Goal: Task Accomplishment & Management: Manage account settings

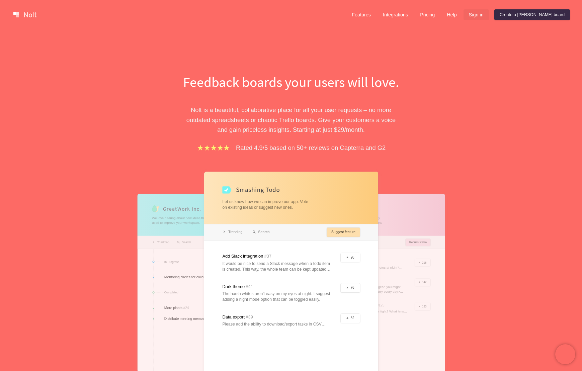
click at [489, 16] on link "Sign in" at bounding box center [475, 14] width 25 height 11
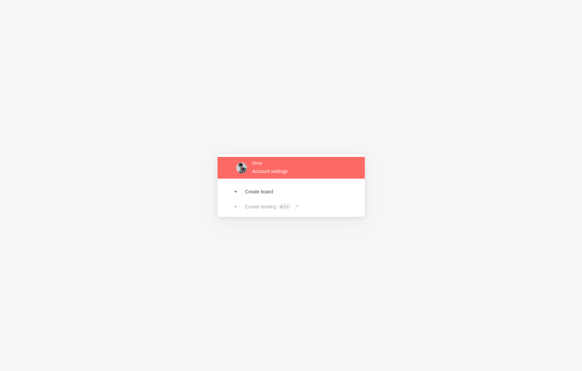
click at [261, 166] on link at bounding box center [290, 168] width 147 height 22
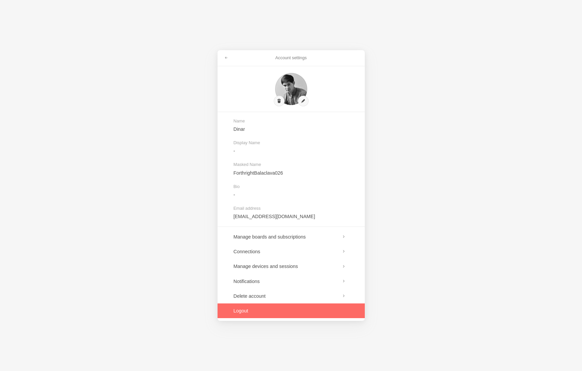
click at [238, 310] on link at bounding box center [290, 310] width 147 height 15
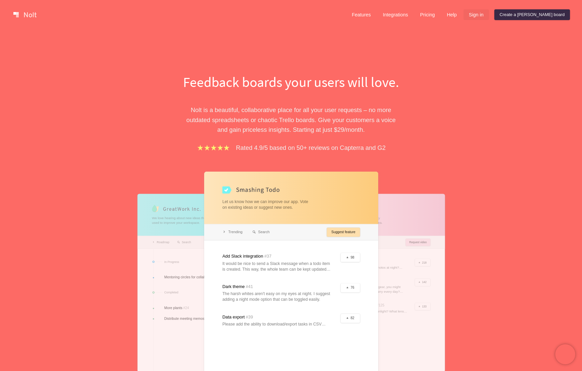
click at [489, 15] on link "Sign in" at bounding box center [475, 14] width 25 height 11
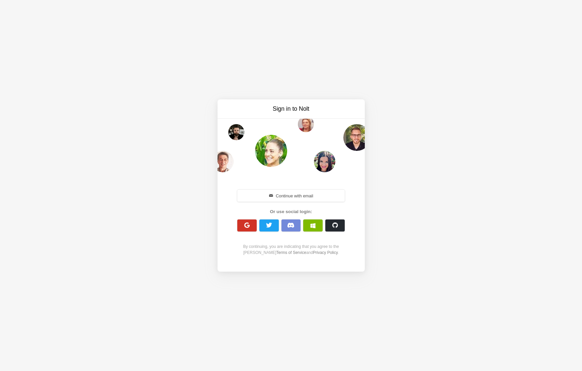
click at [242, 226] on button "button" at bounding box center [246, 225] width 19 height 12
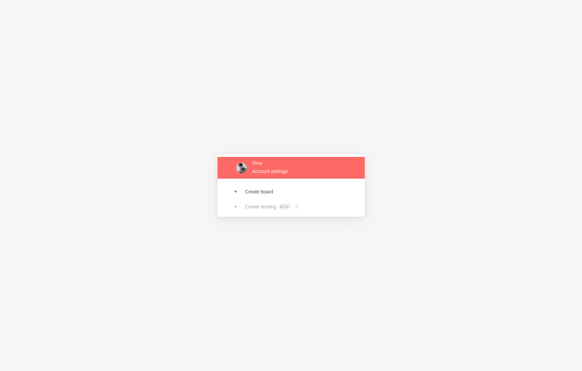
click at [263, 173] on link at bounding box center [290, 168] width 147 height 22
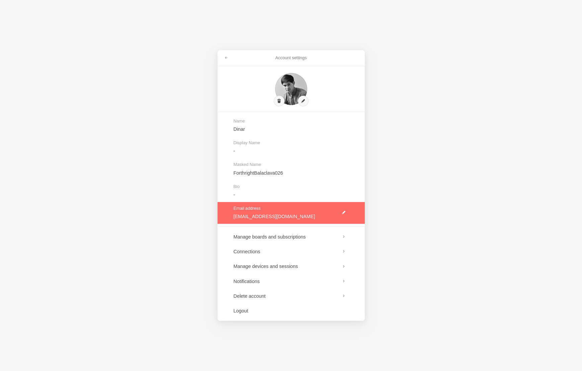
click at [344, 214] on link at bounding box center [290, 213] width 147 height 22
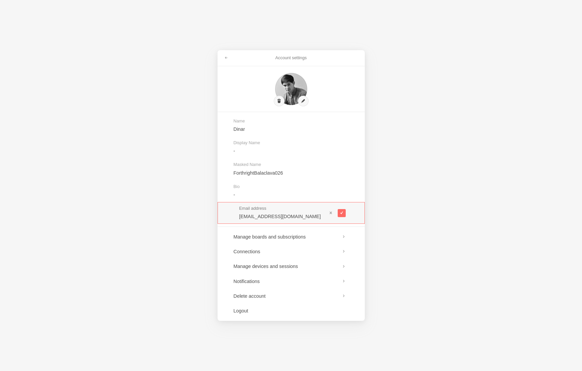
click at [282, 218] on input "[EMAIL_ADDRESS][DOMAIN_NAME]" at bounding box center [283, 216] width 88 height 7
drag, startPoint x: 278, startPoint y: 218, endPoint x: 247, endPoint y: 218, distance: 31.4
click at [247, 218] on input "[EMAIL_ADDRESS][DOMAIN_NAME]" at bounding box center [283, 216] width 88 height 7
type input "[EMAIL_ADDRESS][DOMAIN_NAME]"
click at [342, 215] on button at bounding box center [341, 213] width 8 height 8
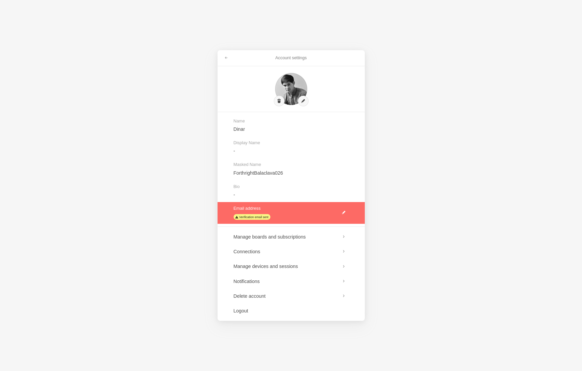
click at [254, 218] on link at bounding box center [290, 213] width 147 height 22
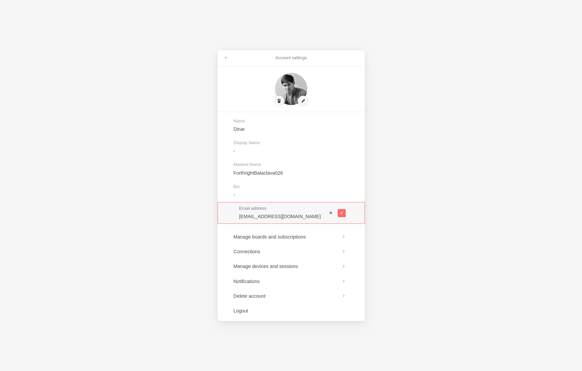
click at [331, 213] on span at bounding box center [330, 212] width 5 height 5
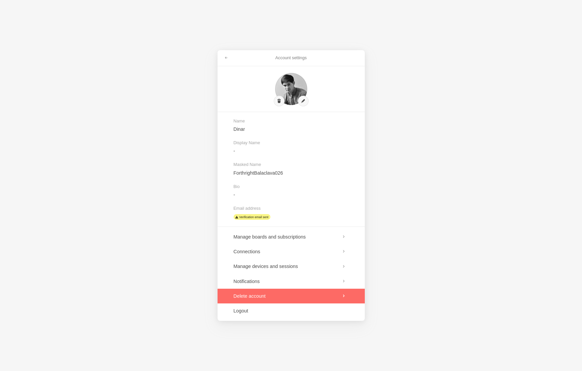
click at [255, 297] on link at bounding box center [290, 296] width 147 height 15
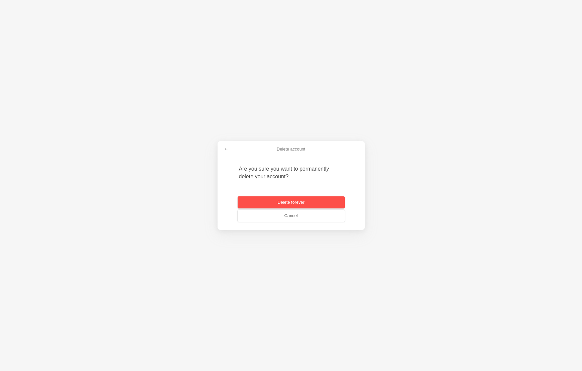
click at [288, 204] on button "Delete forever" at bounding box center [290, 202] width 107 height 12
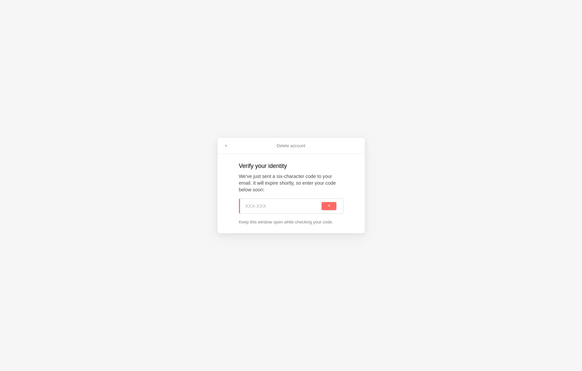
click at [218, 45] on div "Delete account Verify your identity We've just sent a six-character code to you…" at bounding box center [291, 185] width 582 height 371
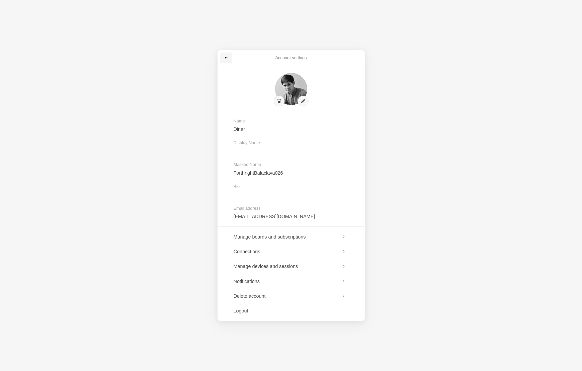
click at [223, 58] on link at bounding box center [226, 58] width 12 height 11
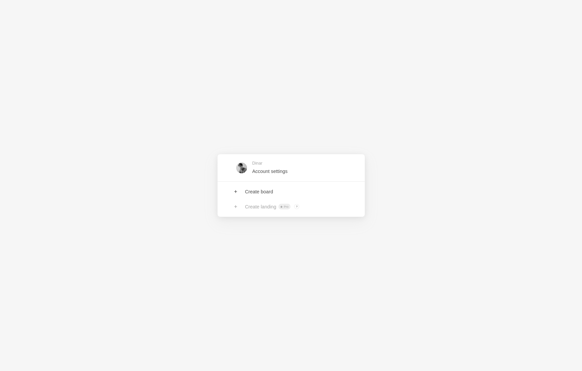
click at [135, 96] on div "Dinar Account settings Create board Create landing Pro ? Board owners with Pro …" at bounding box center [291, 185] width 582 height 371
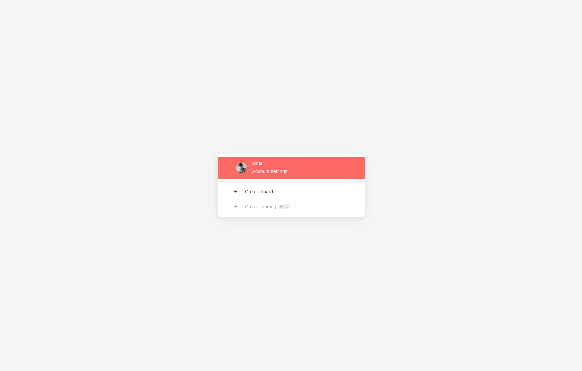
click at [261, 169] on link at bounding box center [290, 168] width 147 height 22
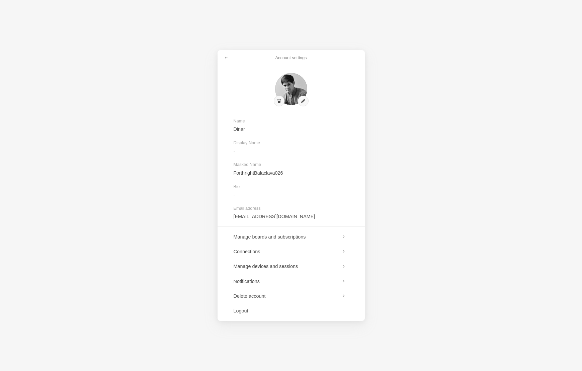
click at [161, 124] on div "Account settings Name Dinar Display Name - Masked Name ForthrightBalaclava026 B…" at bounding box center [291, 185] width 582 height 371
click at [226, 56] on span at bounding box center [226, 58] width 4 height 4
